Goal: Task Accomplishment & Management: Manage account settings

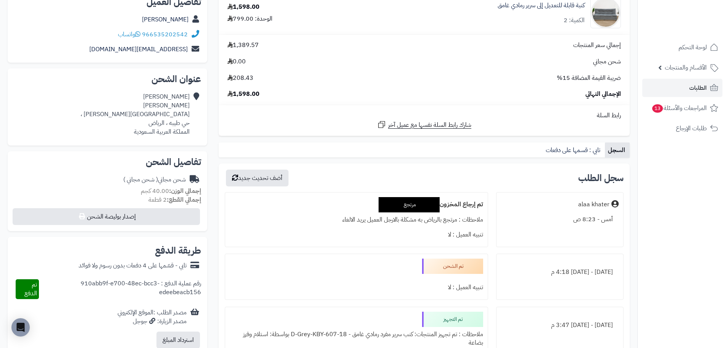
scroll to position [76, 0]
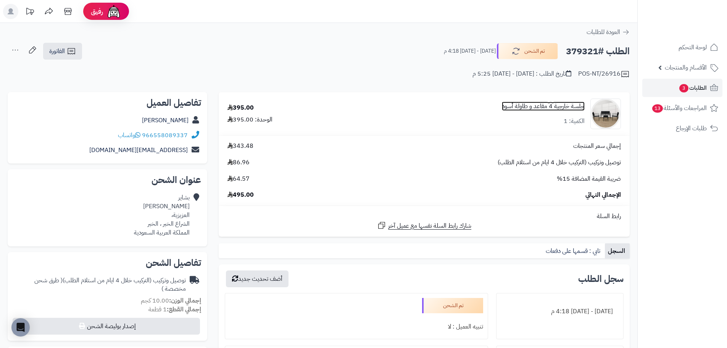
click at [554, 103] on link "جلسة خارجية 4 مقاعد و طاولة أسود" at bounding box center [543, 106] width 83 height 9
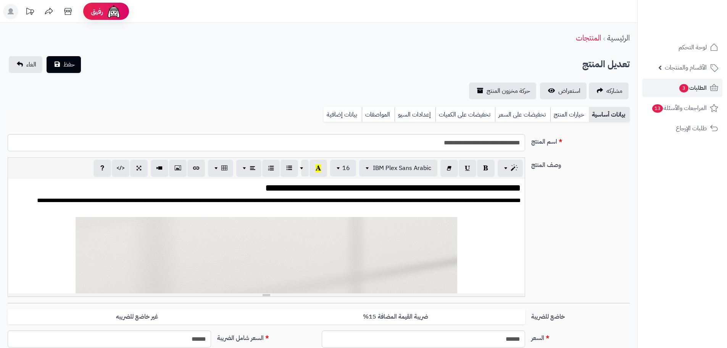
scroll to position [292, 0]
click at [556, 87] on link "استعراض" at bounding box center [563, 90] width 47 height 17
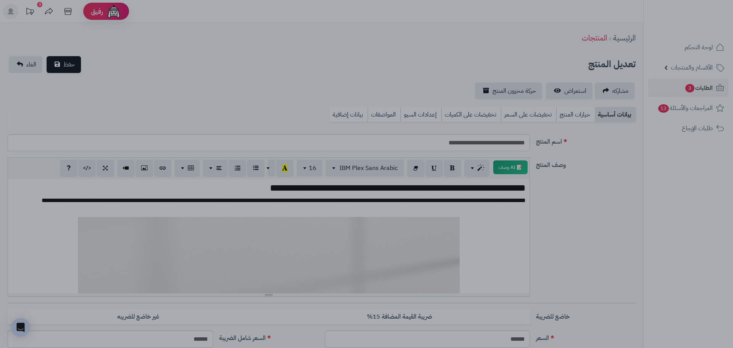
click at [490, 52] on div at bounding box center [366, 174] width 733 height 348
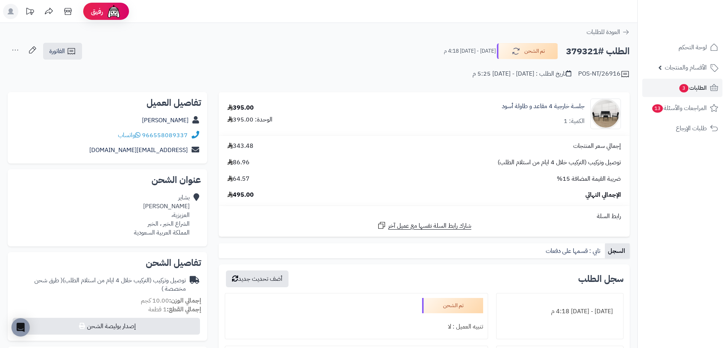
click at [588, 50] on h2 "الطلب #379321" at bounding box center [598, 52] width 64 height 16
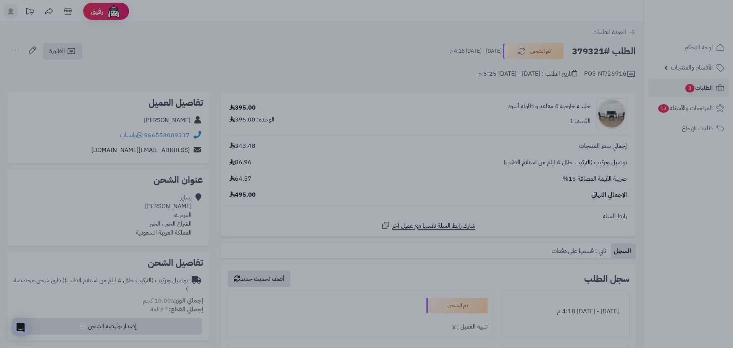
drag, startPoint x: 588, startPoint y: 50, endPoint x: 569, endPoint y: 42, distance: 20.4
click at [567, 38] on div at bounding box center [366, 174] width 733 height 348
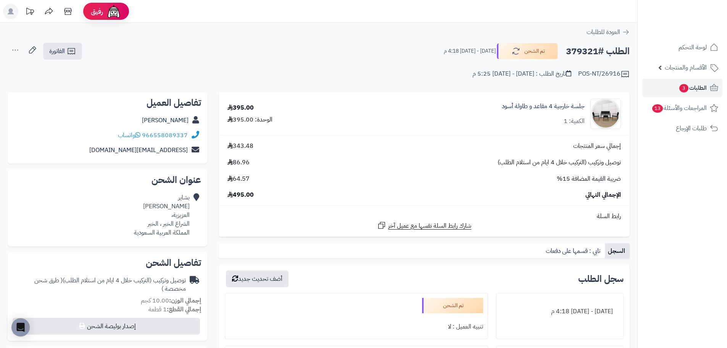
click at [581, 53] on h2 "الطلب #379321" at bounding box center [598, 52] width 64 height 16
copy h2 "379321"
click at [57, 55] on span "الفاتورة" at bounding box center [57, 51] width 16 height 9
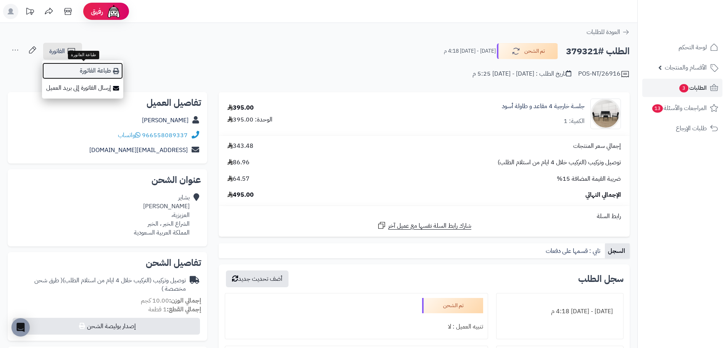
click at [95, 68] on link "طباعة الفاتورة" at bounding box center [82, 70] width 81 height 17
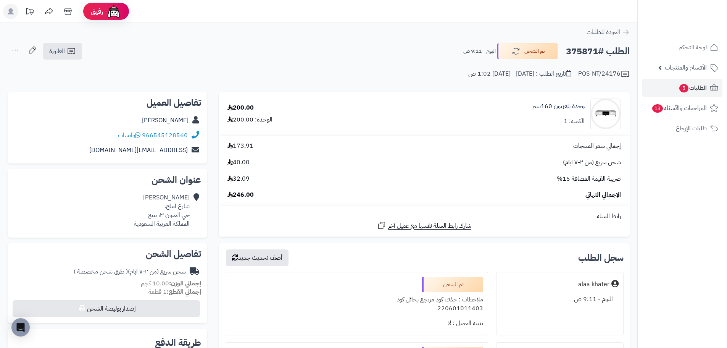
click at [340, 151] on div "إجمالي سعر المنتجات 173.91 شحن سريع (من ٢-٧ ايام) 40.00 ضريبة القيمة المضافة 15…" at bounding box center [424, 171] width 405 height 58
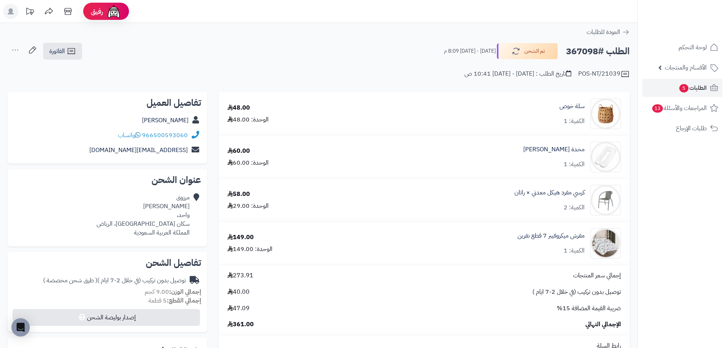
click at [591, 47] on h2 "الطلب #367098" at bounding box center [598, 52] width 64 height 16
copy h2 "367098"
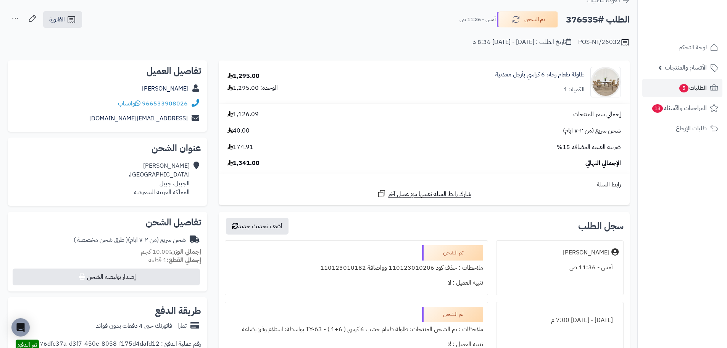
scroll to position [38, 0]
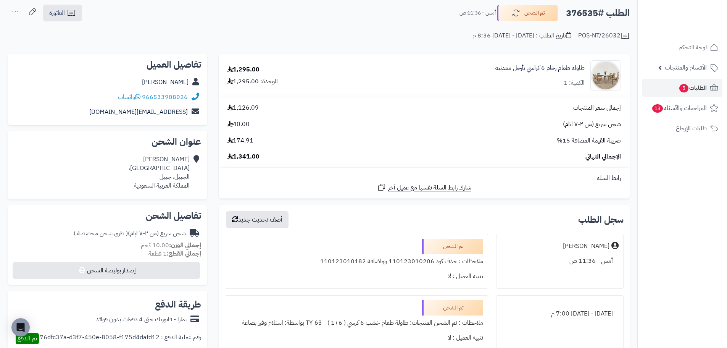
click at [588, 11] on h2 "الطلب #376535" at bounding box center [598, 13] width 64 height 16
copy h2 "376535"
